Goal: Information Seeking & Learning: Learn about a topic

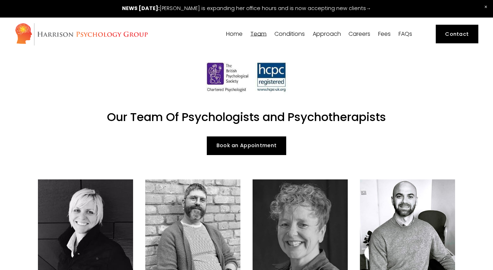
click at [0, 0] on span "Anger Problems" at bounding box center [0, 0] width 0 height 0
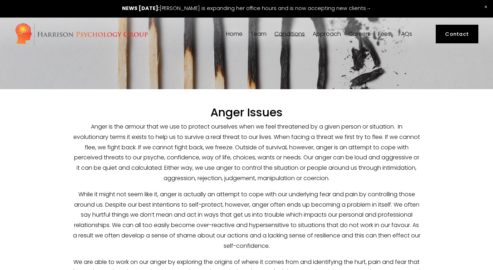
click at [232, 38] on div "Home Team Our Team Dr Siri MacIntyre-Harrison" at bounding box center [214, 34] width 399 height 23
click at [232, 33] on link "Home" at bounding box center [234, 33] width 16 height 7
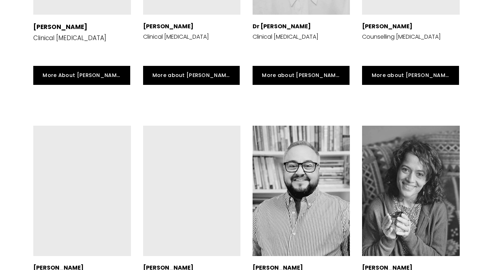
scroll to position [1506, 0]
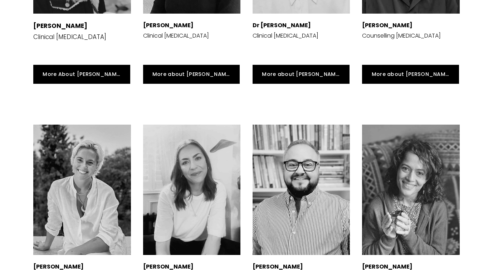
click at [195, 180] on div at bounding box center [191, 190] width 97 height 130
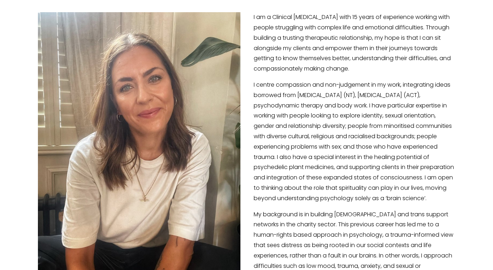
scroll to position [148, 0]
